Goal: Book appointment/travel/reservation

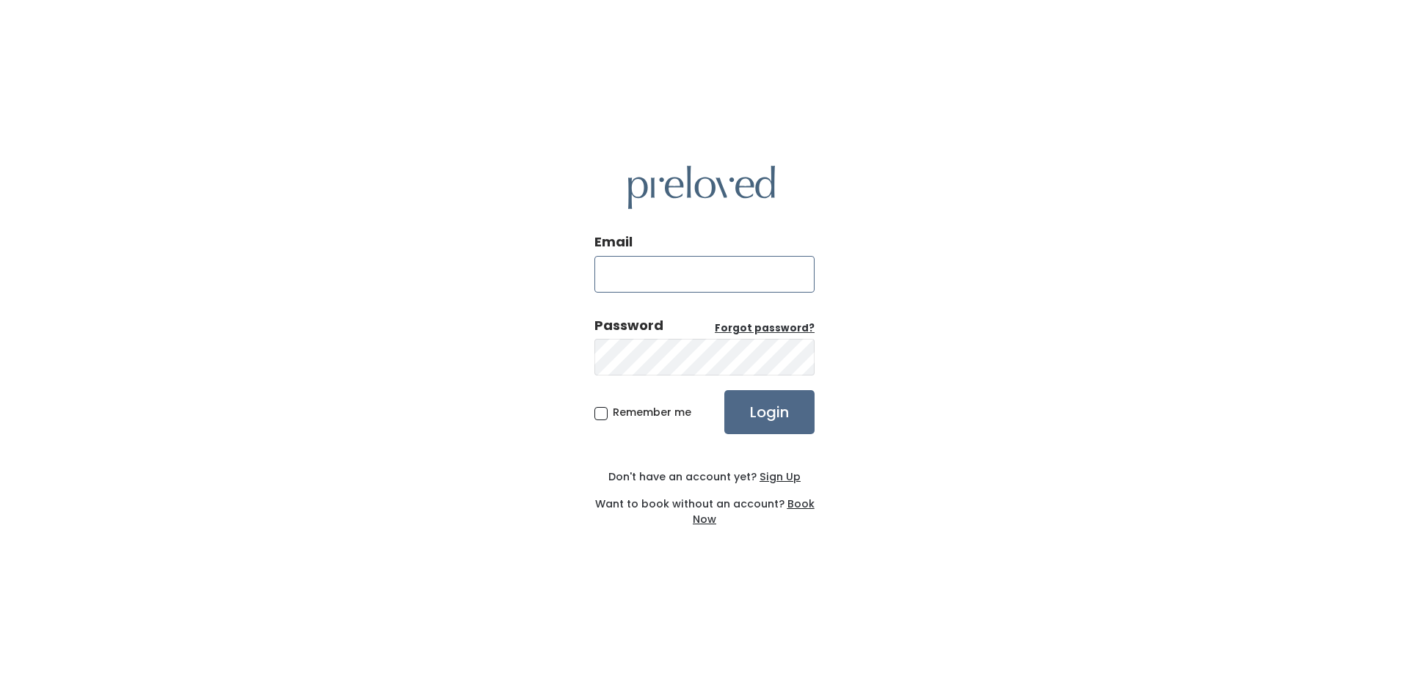
click at [646, 279] on input "Email" at bounding box center [704, 274] width 220 height 37
type input "mjschumann@comcast.net"
click at [724, 390] on input "Login" at bounding box center [769, 412] width 90 height 44
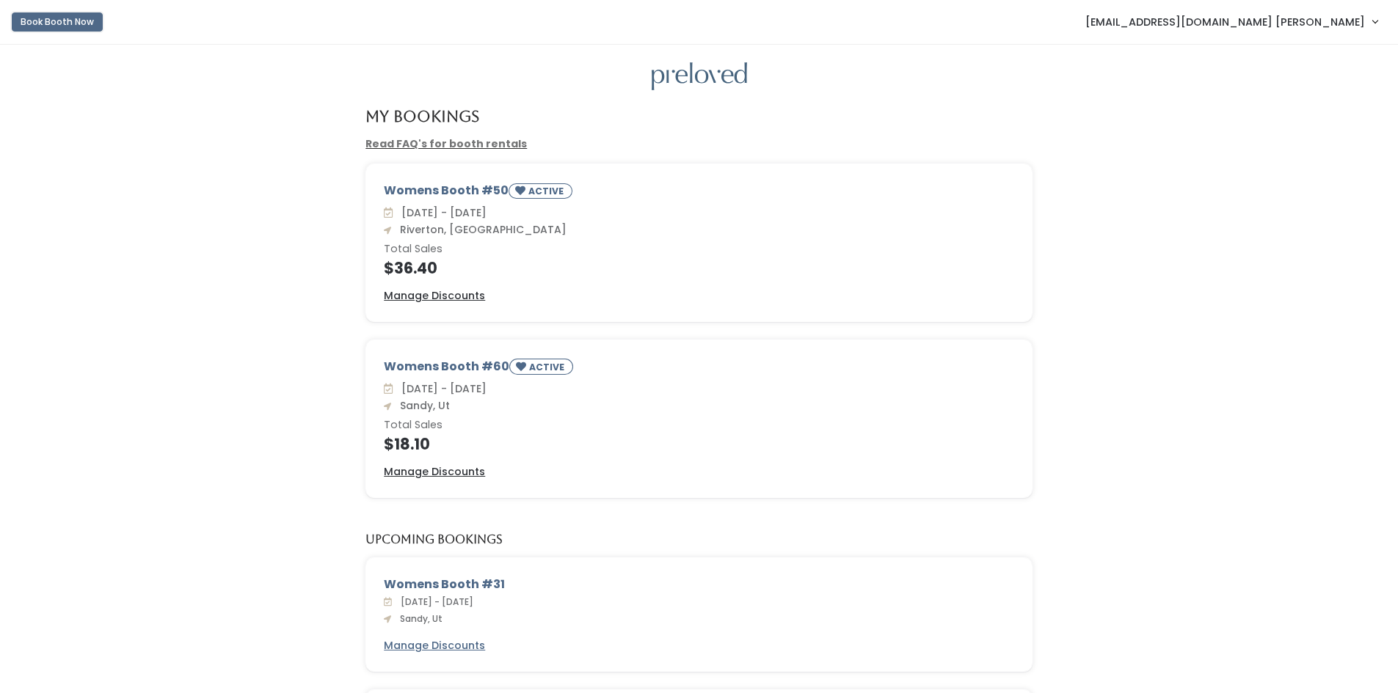
click at [67, 23] on button "Book Booth Now" at bounding box center [57, 21] width 91 height 19
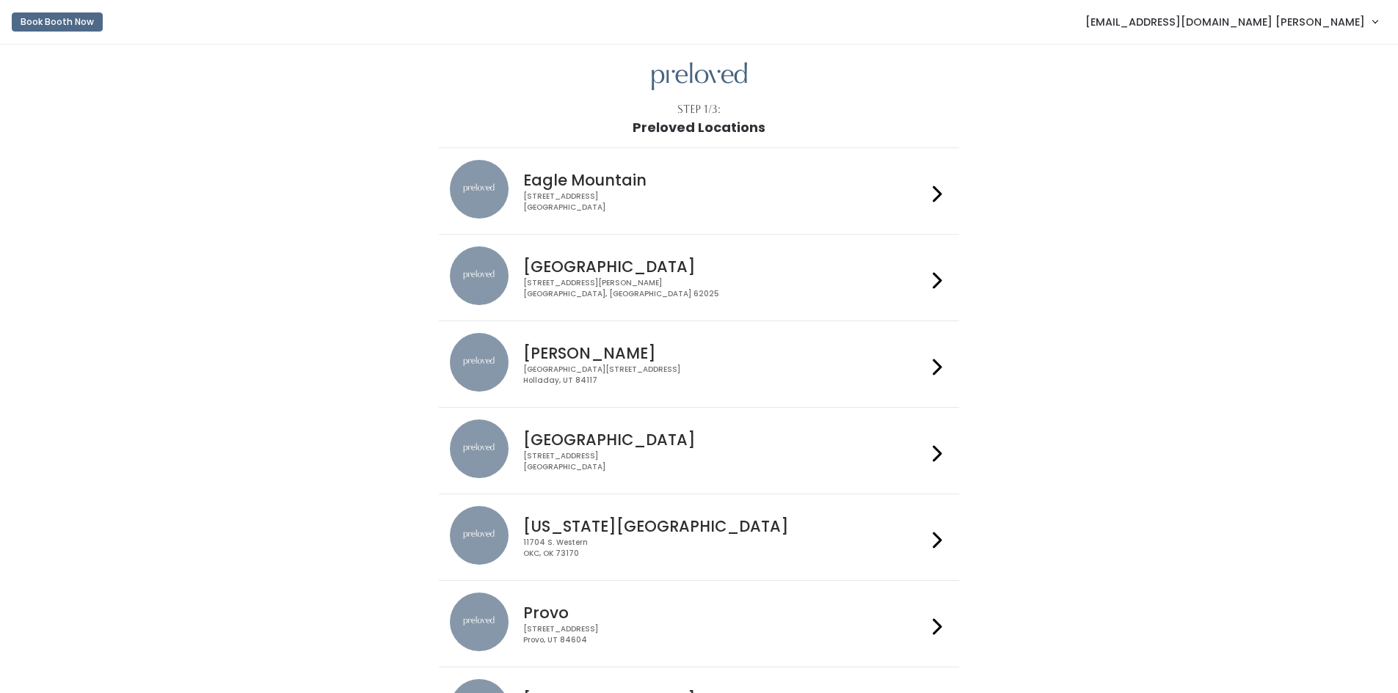
click at [627, 363] on div "[PERSON_NAME] [GEOGRAPHIC_DATA], [STREET_ADDRESS]" at bounding box center [721, 359] width 409 height 53
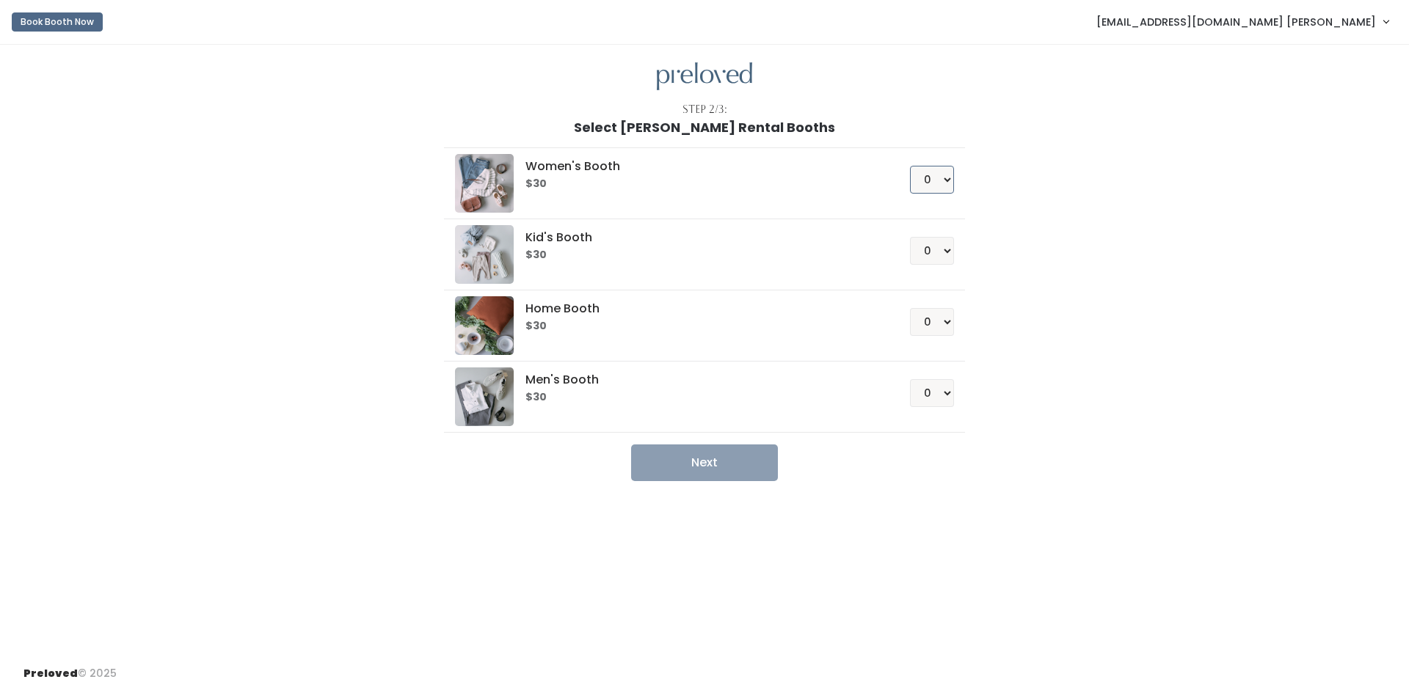
click at [924, 181] on select "0 1 2 3 4" at bounding box center [932, 180] width 44 height 28
select select "1"
click at [910, 166] on select "0 1 2 3 4" at bounding box center [932, 180] width 44 height 28
click at [712, 462] on button "Next" at bounding box center [704, 463] width 147 height 37
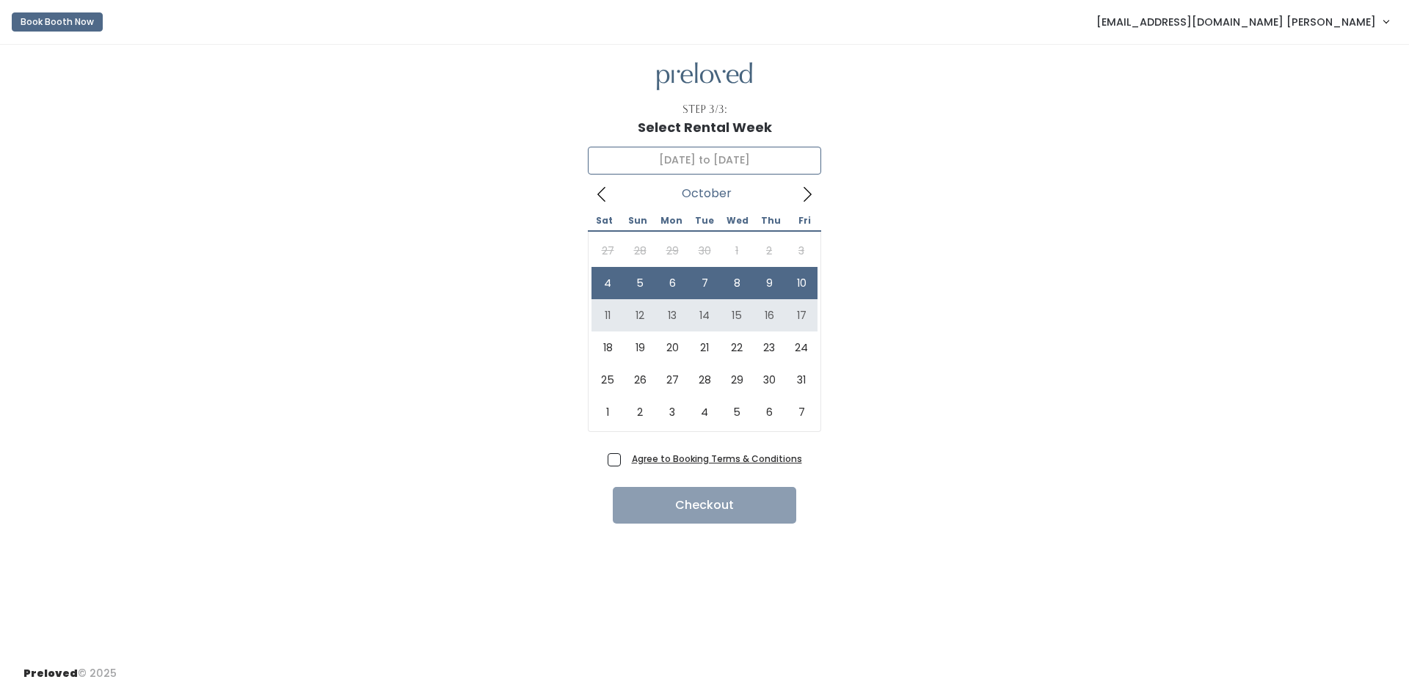
type input "October 11 to October 17"
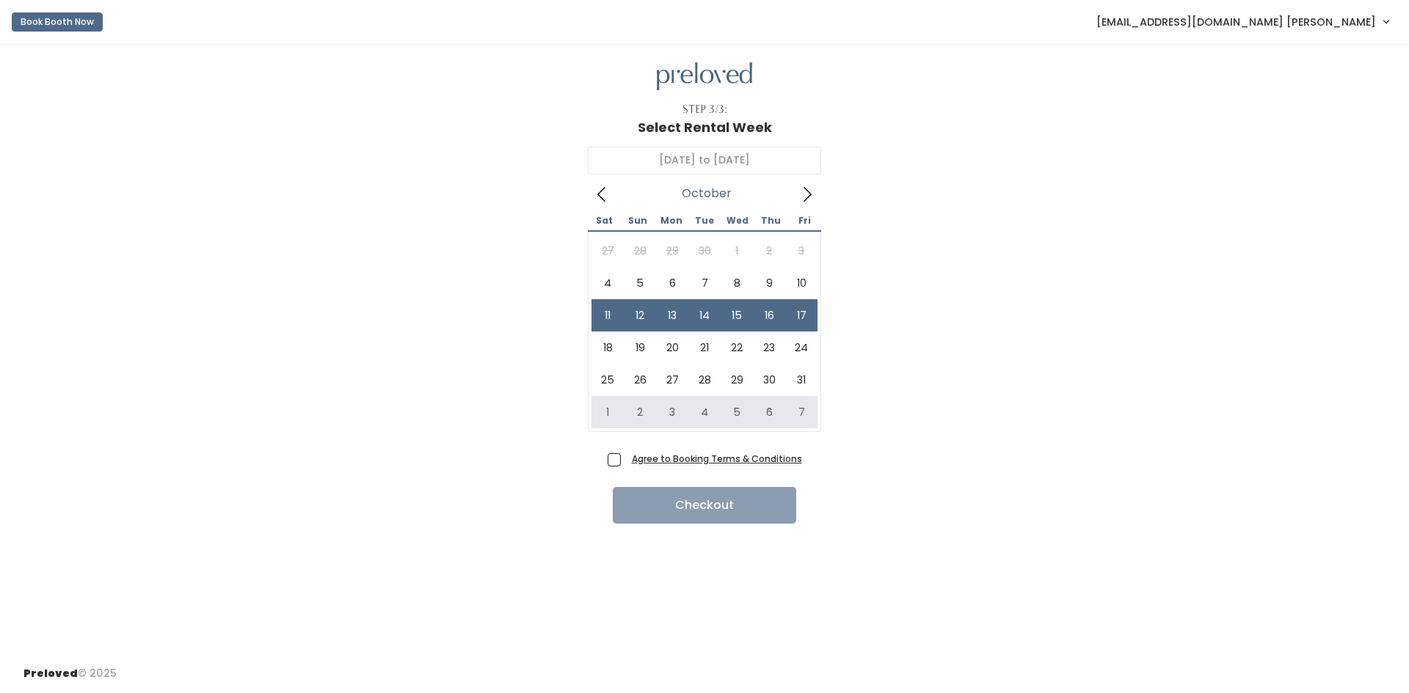
click at [626, 462] on span "Agree to Booking Terms & Conditions" at bounding box center [714, 458] width 176 height 15
click at [626, 461] on input "Agree to Booking Terms & Conditions" at bounding box center [631, 456] width 10 height 10
checkbox input "true"
click at [656, 507] on button "Checkout" at bounding box center [704, 505] width 183 height 37
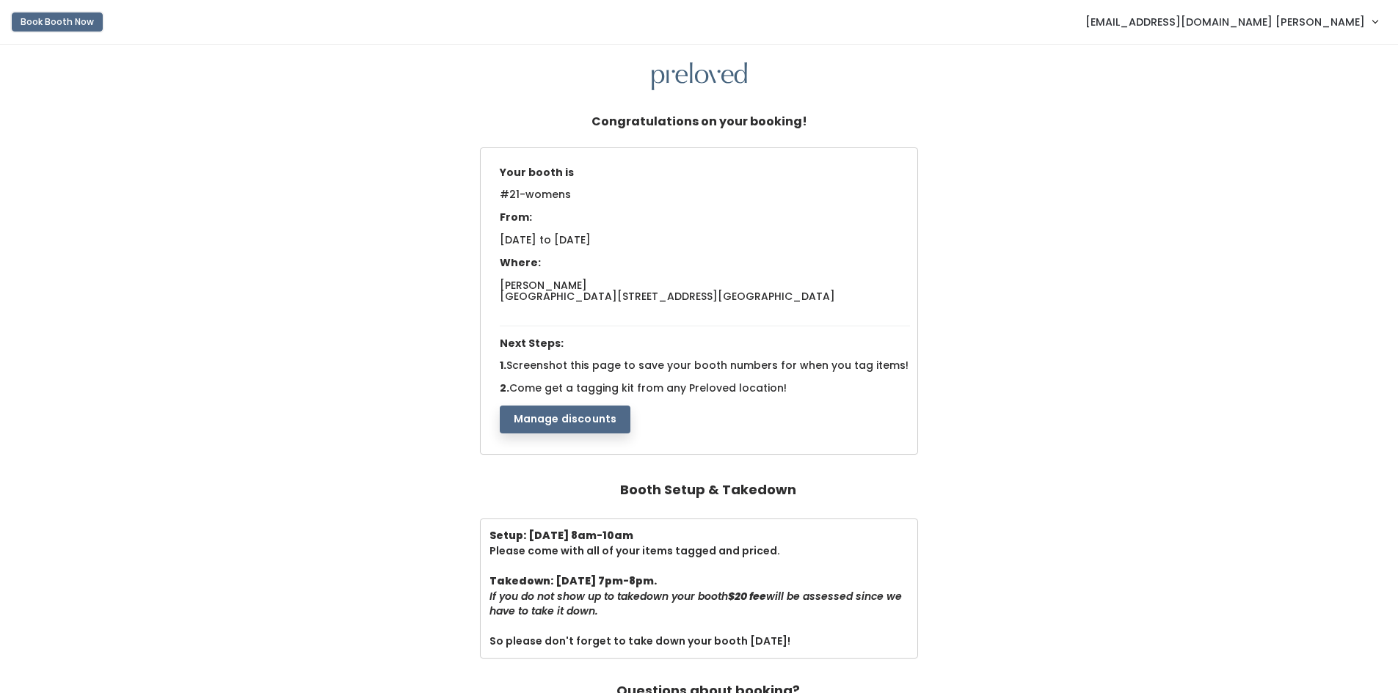
click at [38, 23] on button "Book Booth Now" at bounding box center [57, 21] width 91 height 19
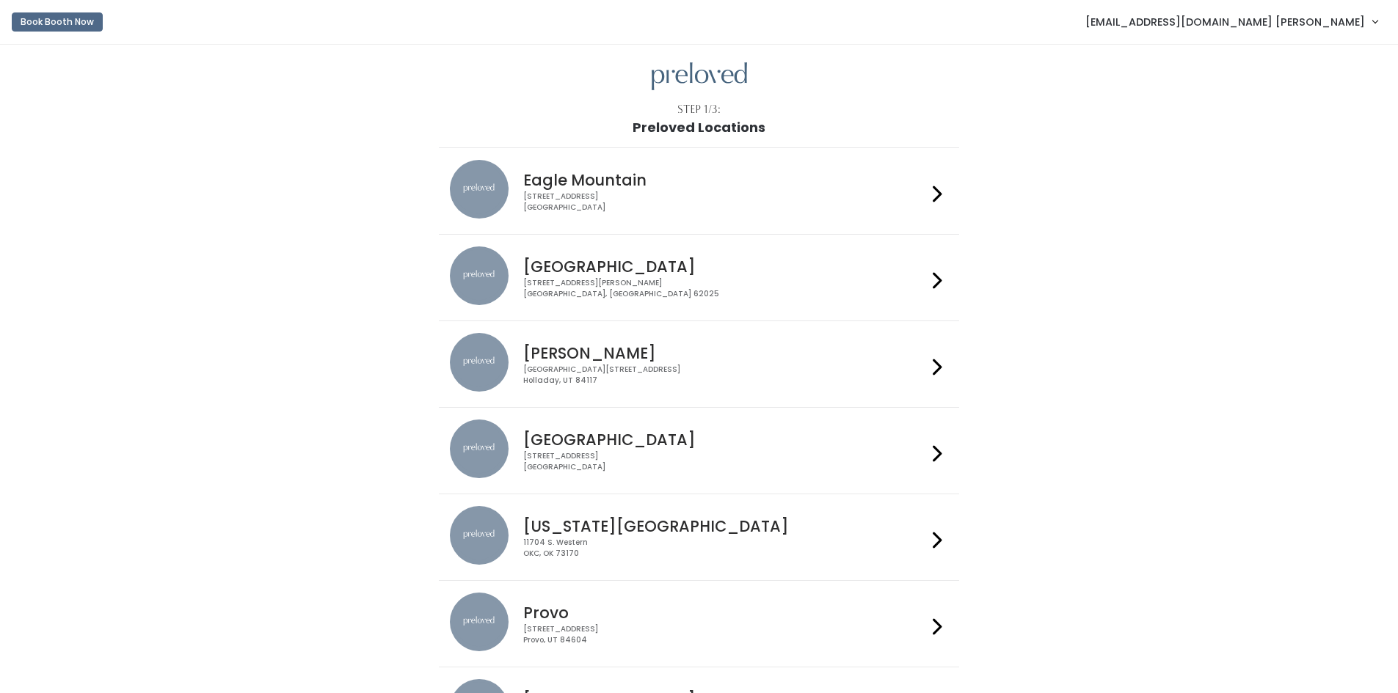
click at [648, 357] on h4 "[PERSON_NAME]" at bounding box center [725, 353] width 404 height 17
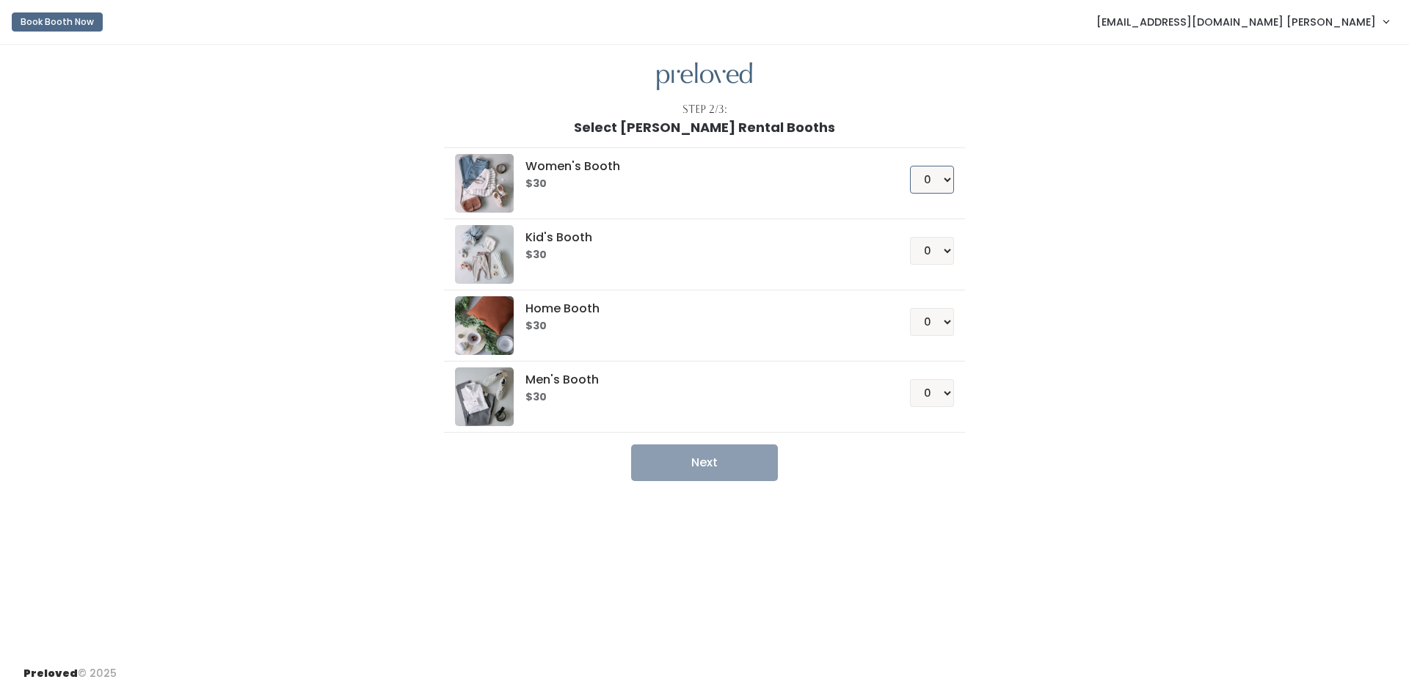
click at [950, 176] on select "0 1 2 3 4" at bounding box center [932, 180] width 44 height 28
select select "1"
click at [910, 166] on select "0 1 2 3 4" at bounding box center [932, 180] width 44 height 28
click at [691, 462] on button "Next" at bounding box center [704, 463] width 147 height 37
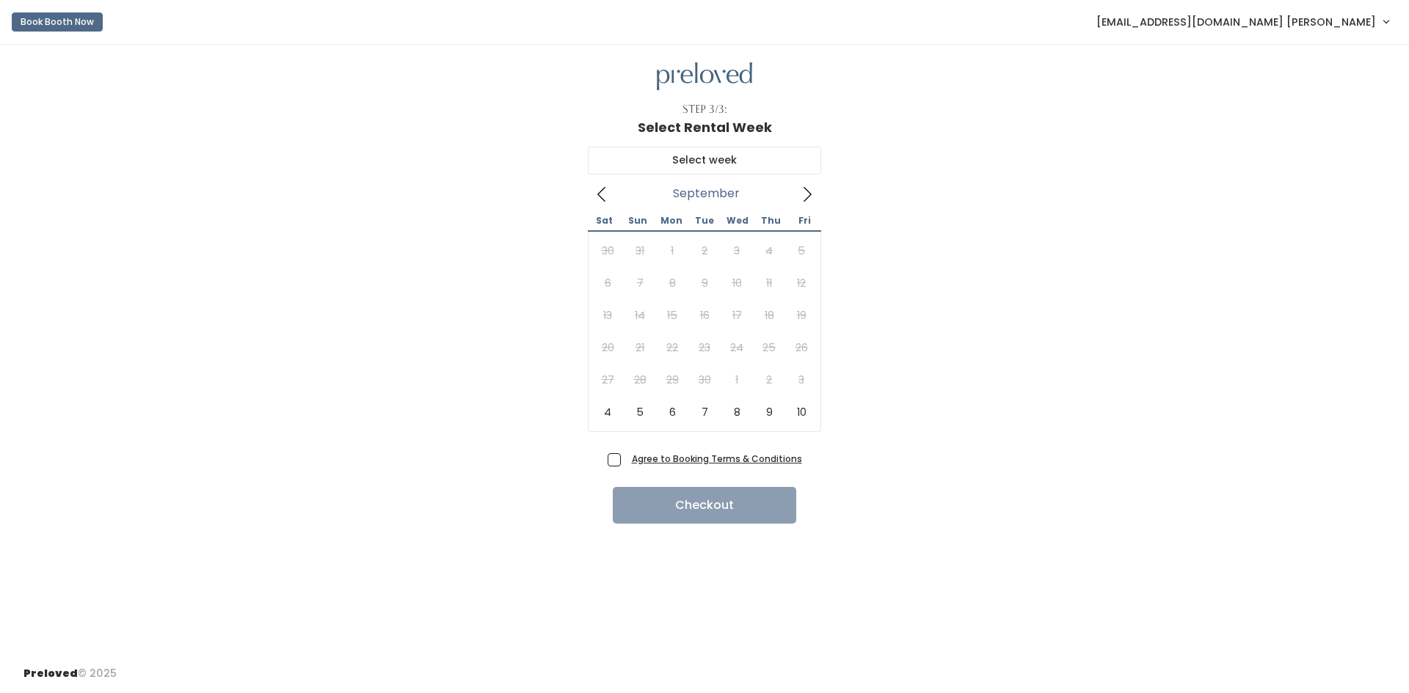
click at [809, 196] on icon at bounding box center [807, 194] width 16 height 16
type input "October 25 to October 31"
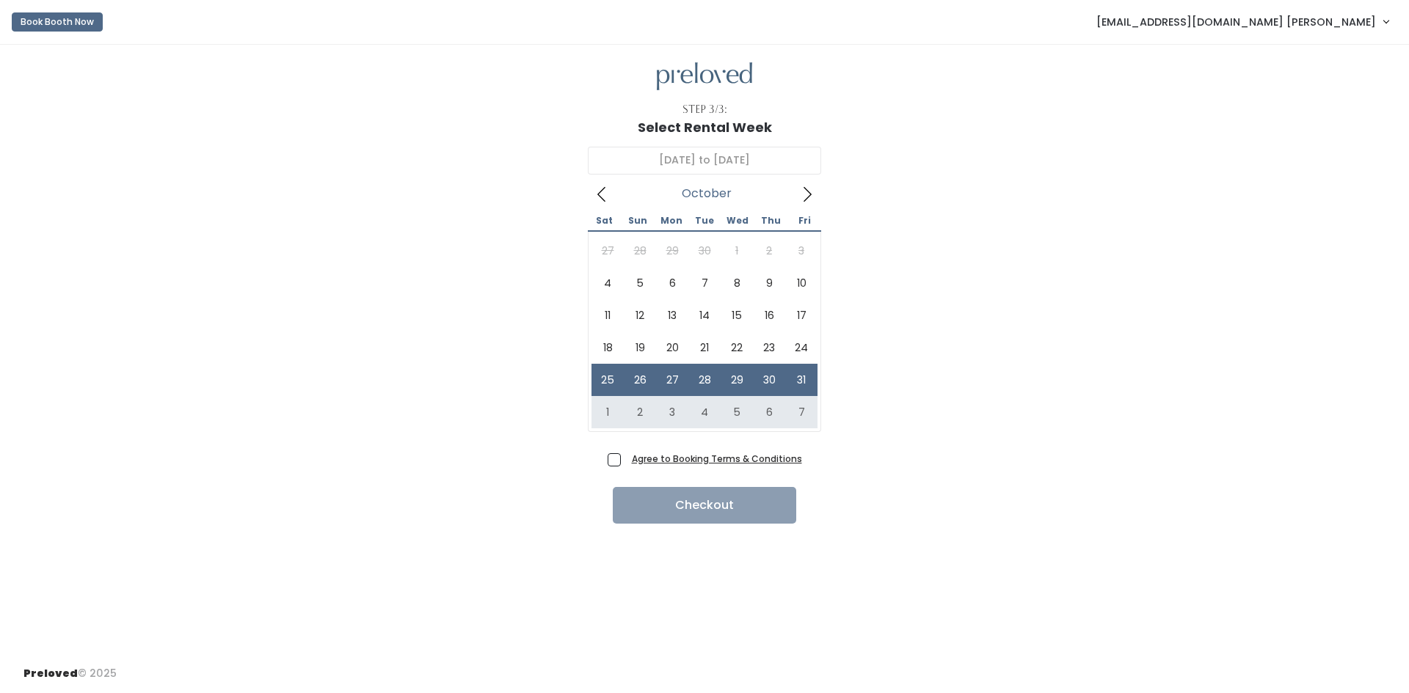
click at [626, 462] on span "Agree to Booking Terms & Conditions" at bounding box center [714, 458] width 176 height 15
click at [626, 461] on input "Agree to Booking Terms & Conditions" at bounding box center [631, 456] width 10 height 10
checkbox input "true"
click at [654, 503] on button "Checkout" at bounding box center [704, 505] width 183 height 37
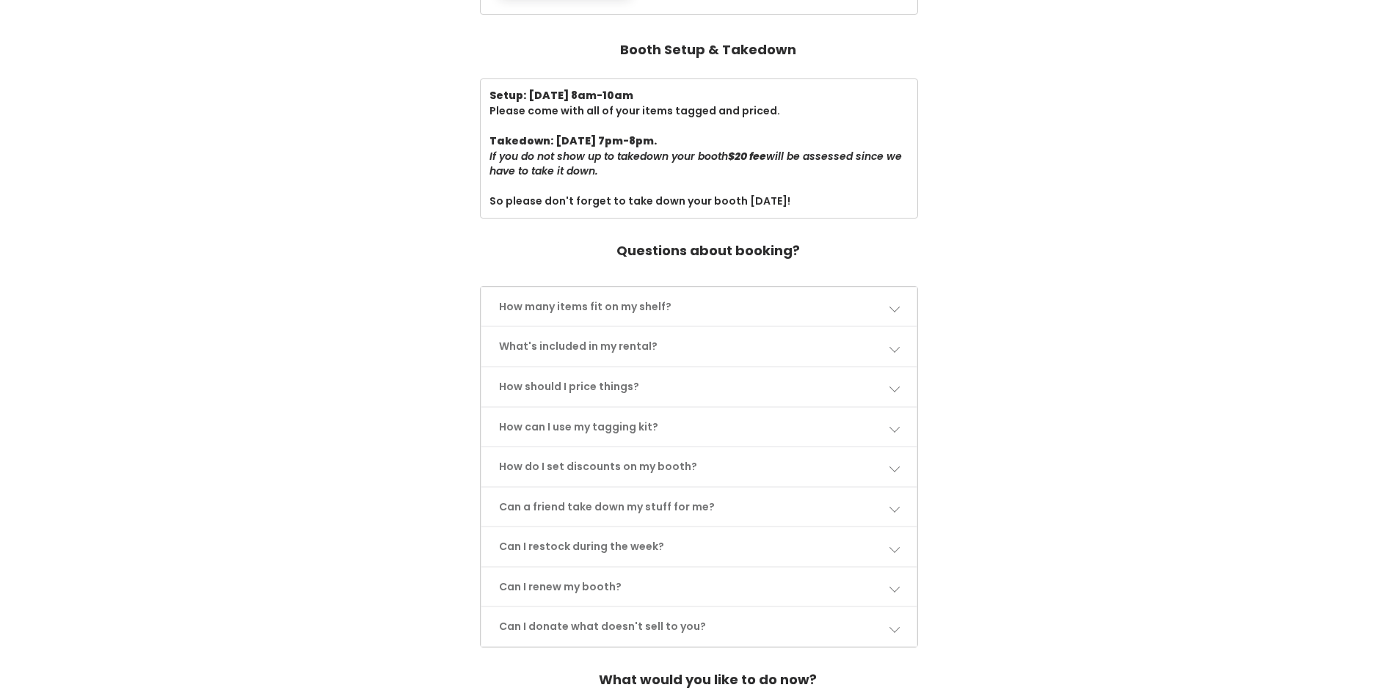
scroll to position [514, 0]
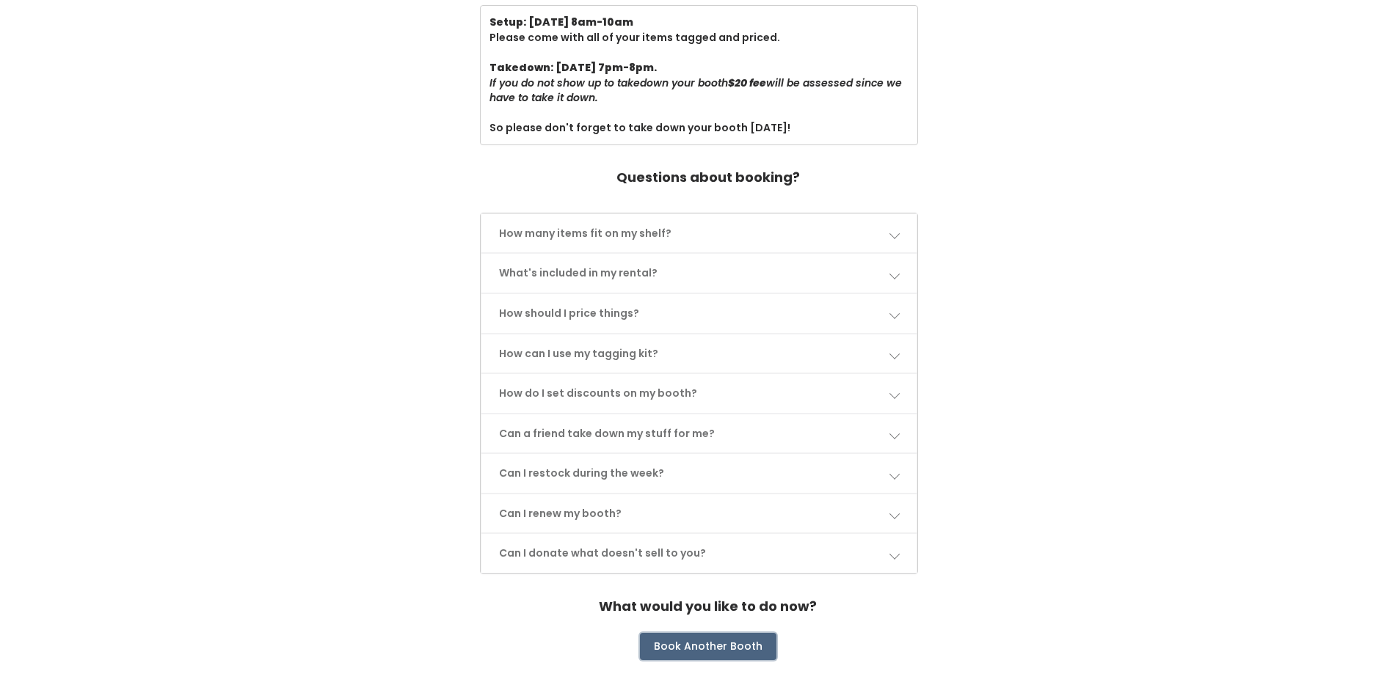
click at [692, 643] on button "Book Another Booth" at bounding box center [708, 647] width 136 height 28
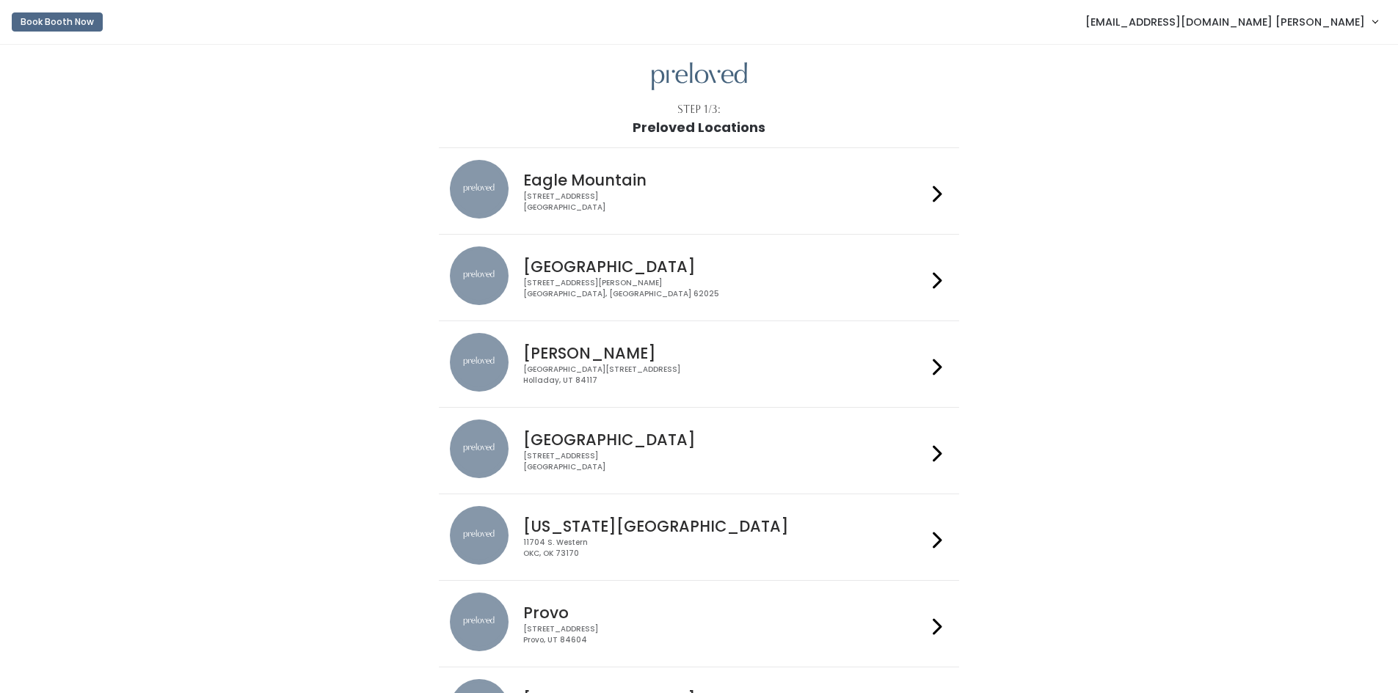
click at [641, 368] on div "Creekside Place, 4878 South Highland Drive Holladay, UT 84117" at bounding box center [725, 375] width 404 height 21
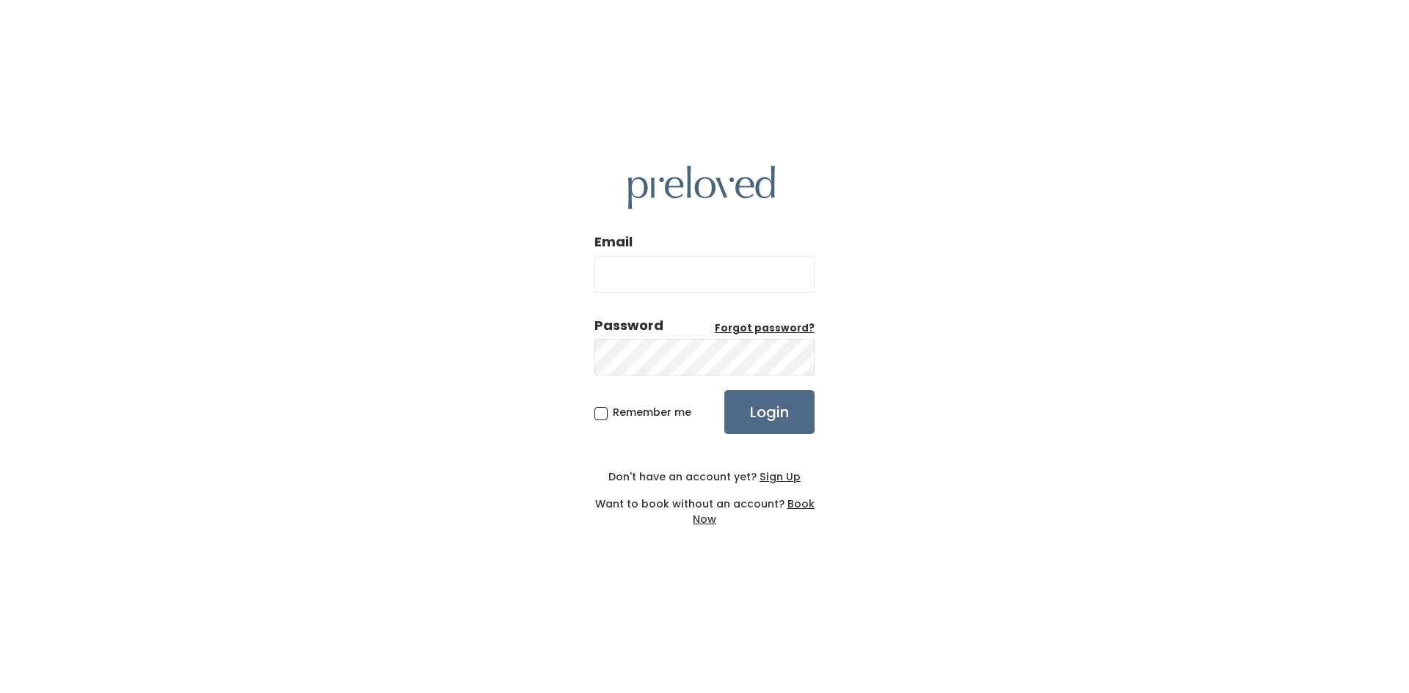
click at [696, 264] on input "Email" at bounding box center [704, 274] width 220 height 37
type input "[EMAIL_ADDRESS][DOMAIN_NAME]"
click at [724, 390] on input "Login" at bounding box center [769, 412] width 90 height 44
click at [613, 410] on span "Remember me" at bounding box center [652, 412] width 79 height 15
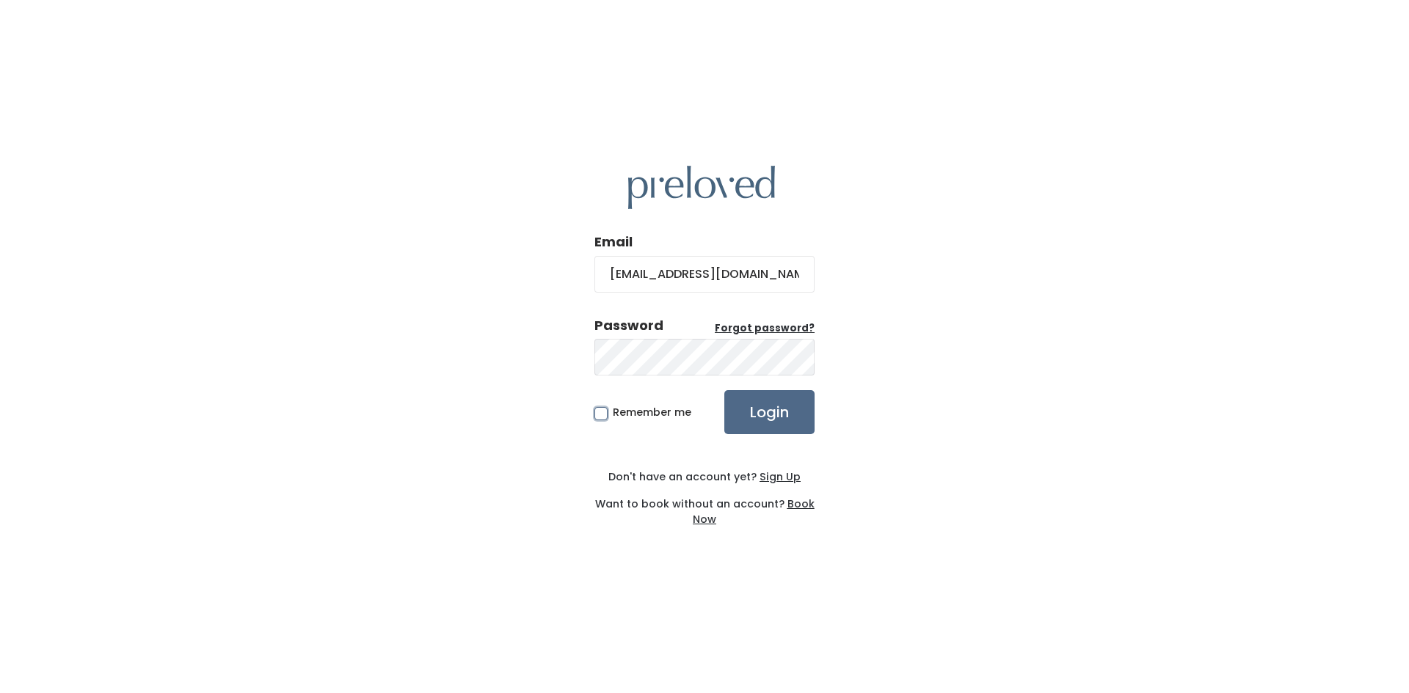
click at [613, 410] on input "Remember me" at bounding box center [618, 410] width 10 height 10
checkbox input "true"
click at [790, 409] on input "Login" at bounding box center [769, 412] width 90 height 44
click at [724, 390] on input "Login" at bounding box center [769, 412] width 90 height 44
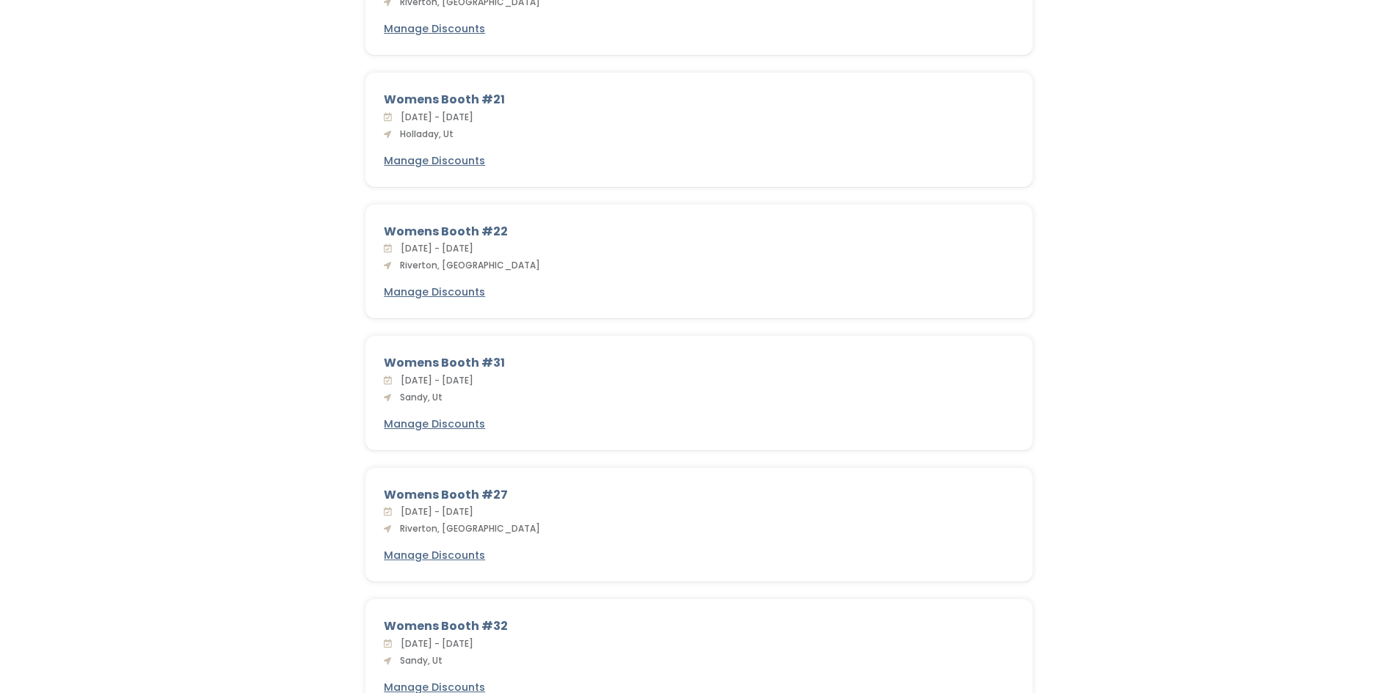
scroll to position [807, 0]
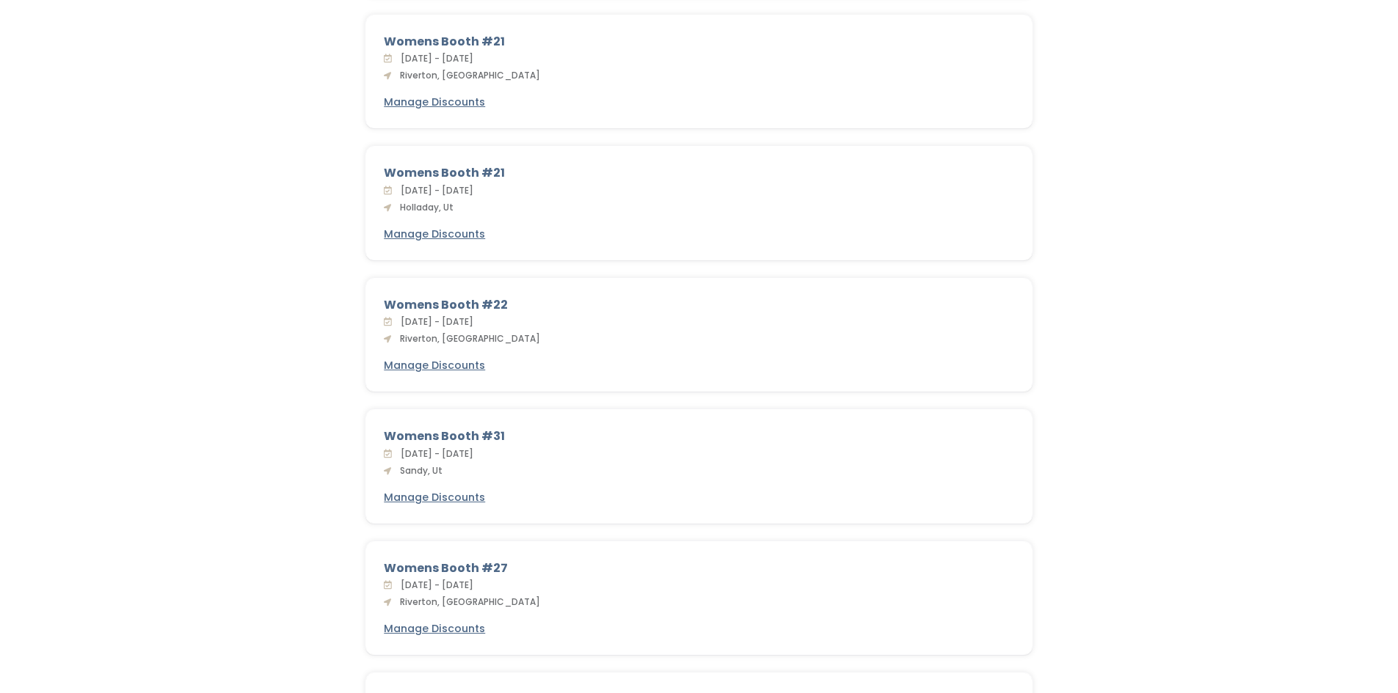
drag, startPoint x: 460, startPoint y: 211, endPoint x: 381, endPoint y: 176, distance: 86.4
click at [381, 176] on div "Womens Booth #21 [DATE] - [DATE] Holladay, Ut Manage Discounts" at bounding box center [699, 203] width 666 height 113
copy div "Womens Booth #21 [DATE] - [DATE] Holladay, Ut"
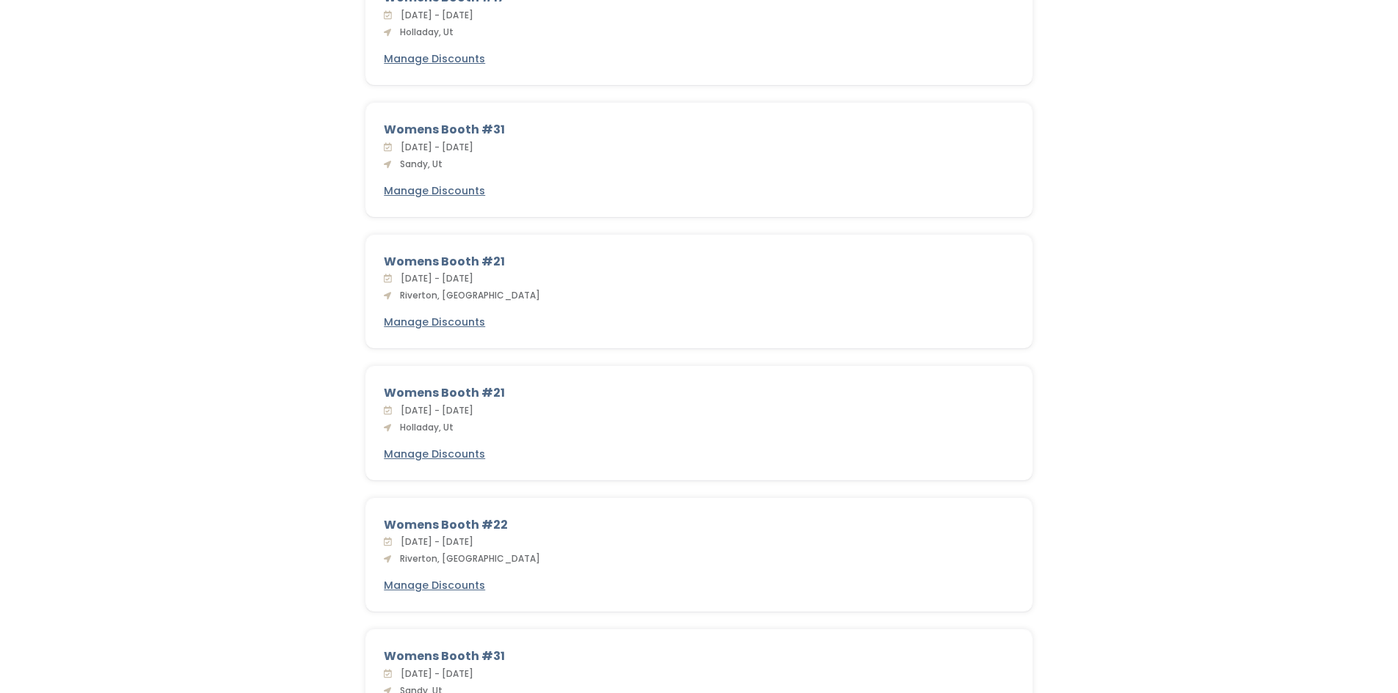
scroll to position [514, 0]
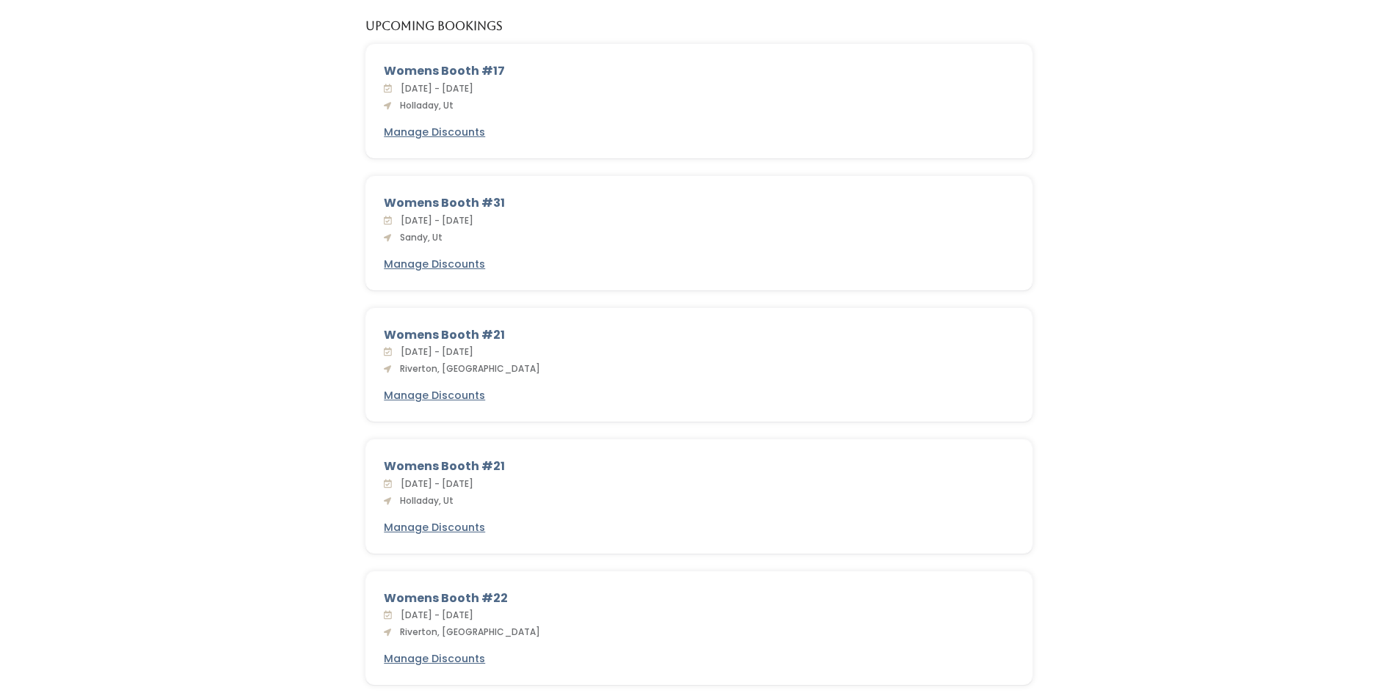
drag, startPoint x: 456, startPoint y: 106, endPoint x: 380, endPoint y: 73, distance: 82.5
click at [380, 73] on div "Womens Booth #17 [DATE] - [DATE] Holladay, Ut Manage Discounts" at bounding box center [699, 101] width 666 height 113
copy div "Womens Booth #17 [DATE] - [DATE] Holladay, Ut"
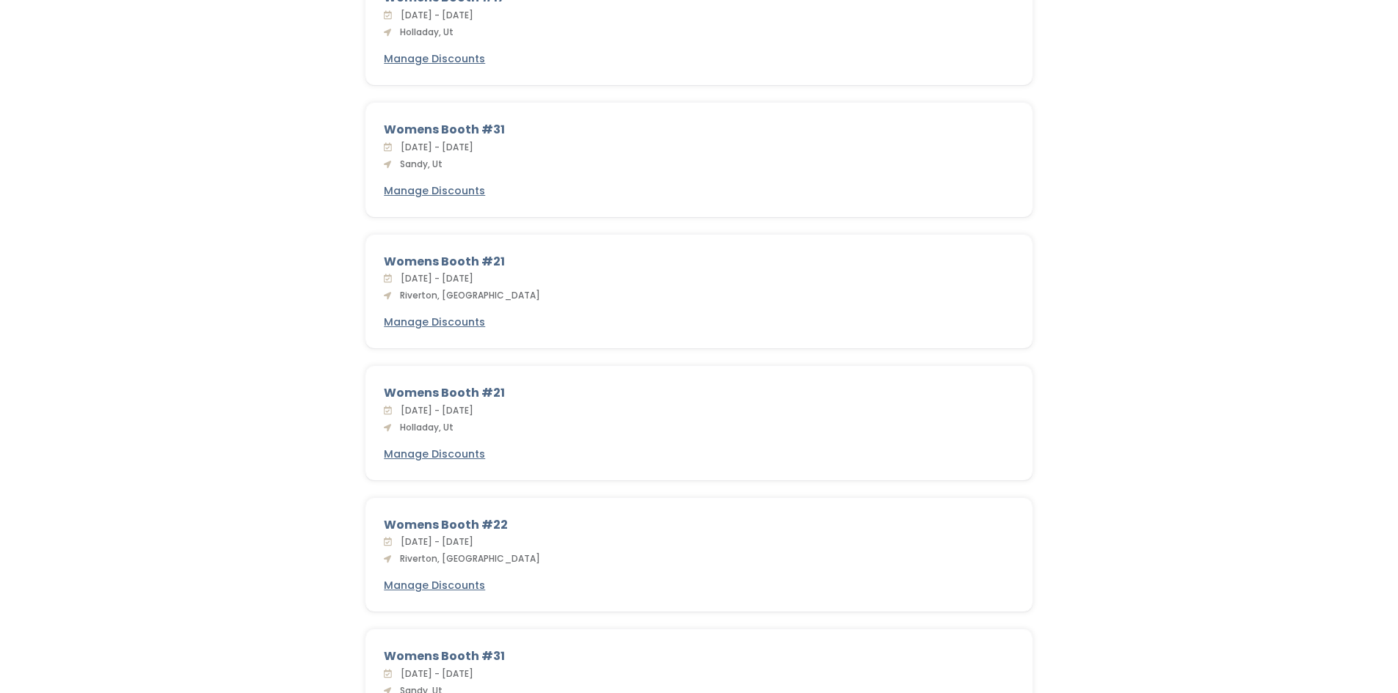
scroll to position [294, 0]
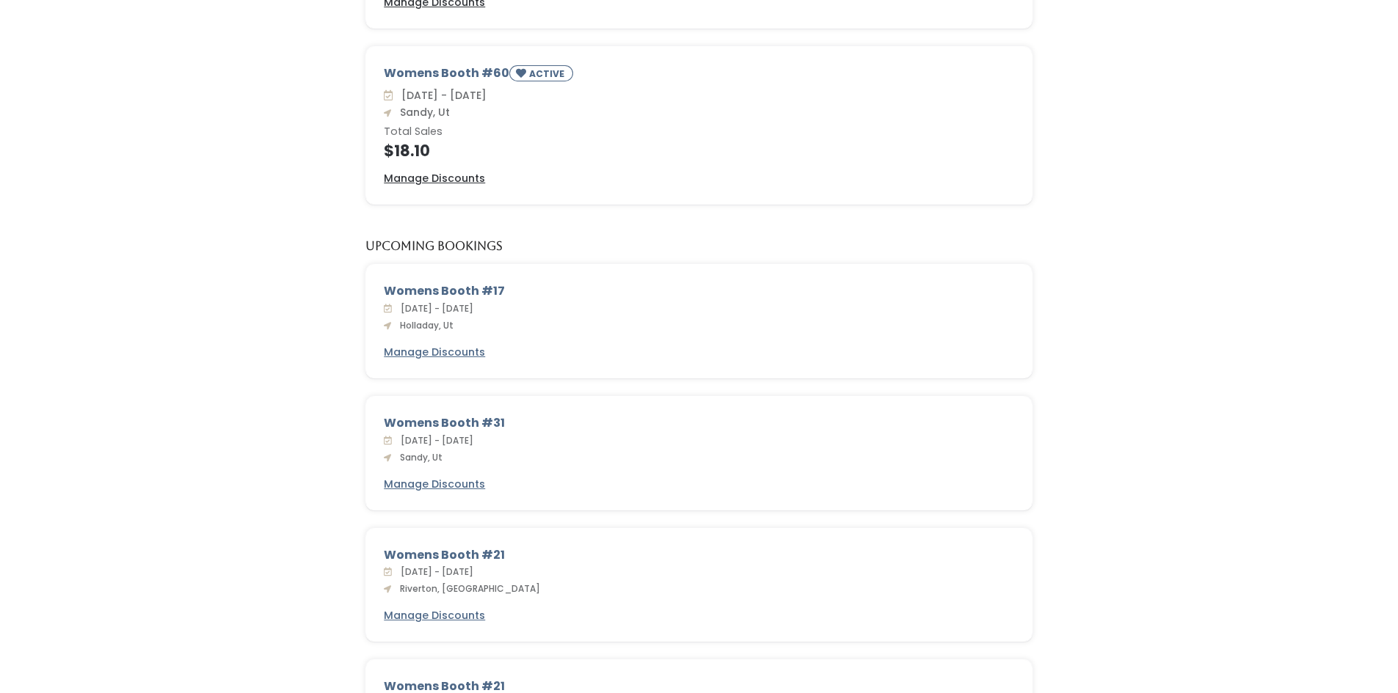
click at [205, 368] on div "Womens Booth #17 Sat. Oct 25 - Fri. Oct 31, 2025 Holladay, Ut Manage Discounts" at bounding box center [699, 330] width 1369 height 132
